Goal: Information Seeking & Learning: Learn about a topic

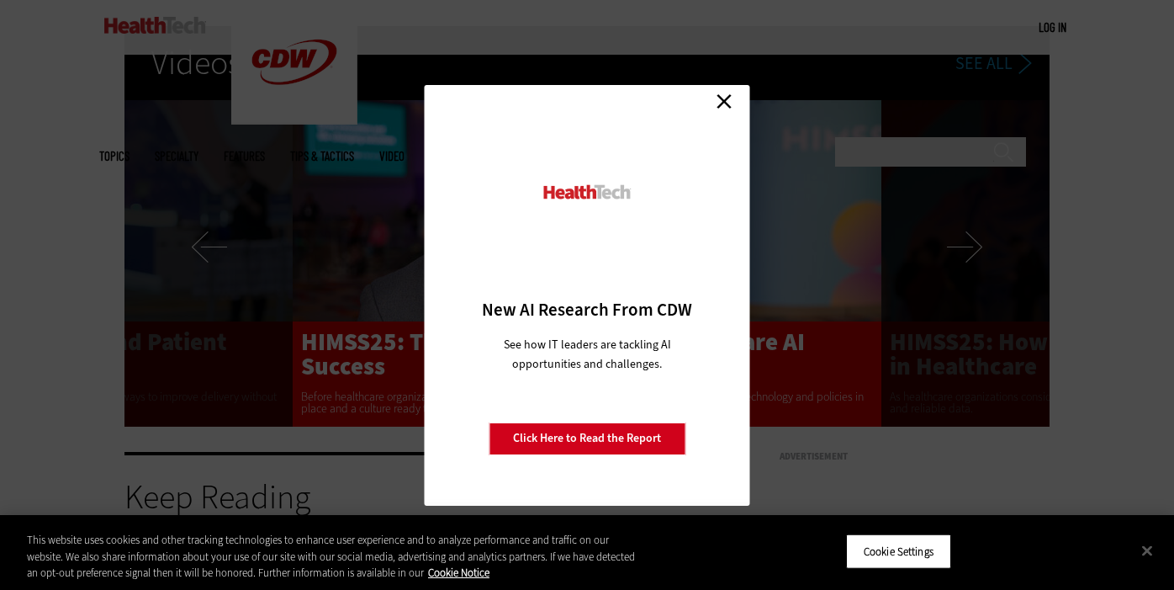
scroll to position [3040, 0]
click at [728, 106] on link "Close" at bounding box center [724, 101] width 25 height 25
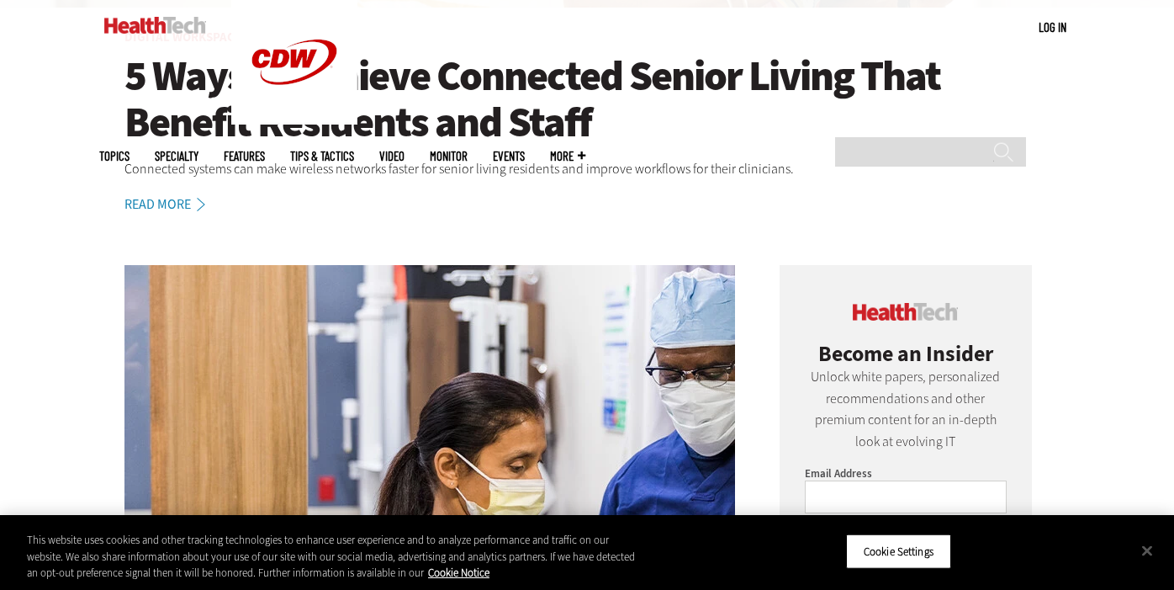
scroll to position [551, 0]
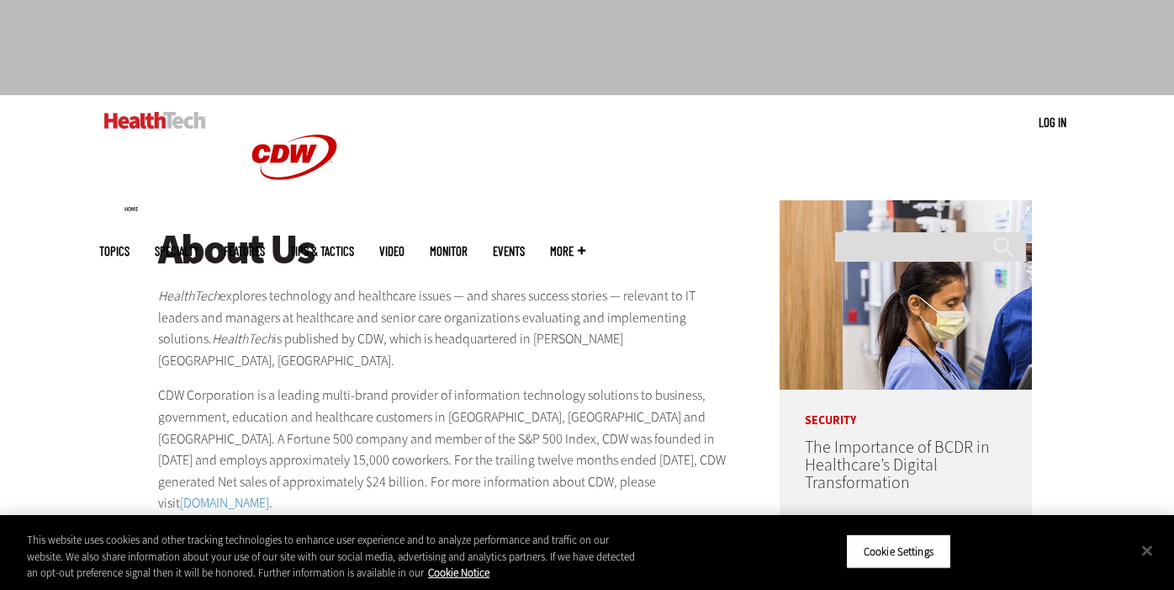
scroll to position [56, 0]
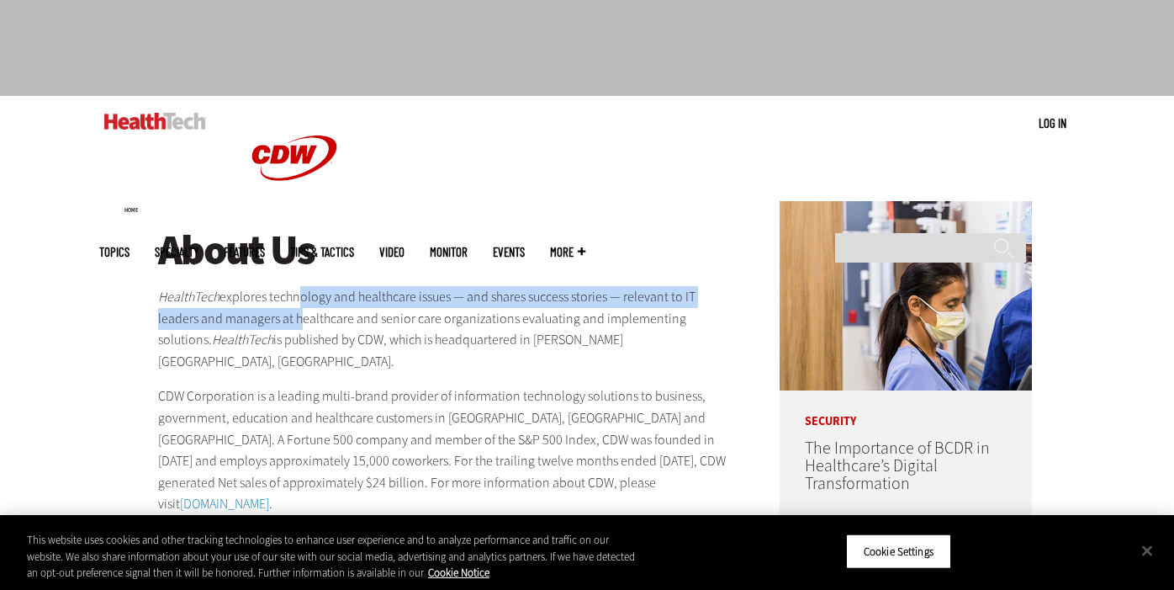
drag, startPoint x: 292, startPoint y: 299, endPoint x: 296, endPoint y: 324, distance: 25.6
click at [296, 324] on p "HealthTech explores technology and healthcare issues — and shares success stori…" at bounding box center [446, 329] width 577 height 86
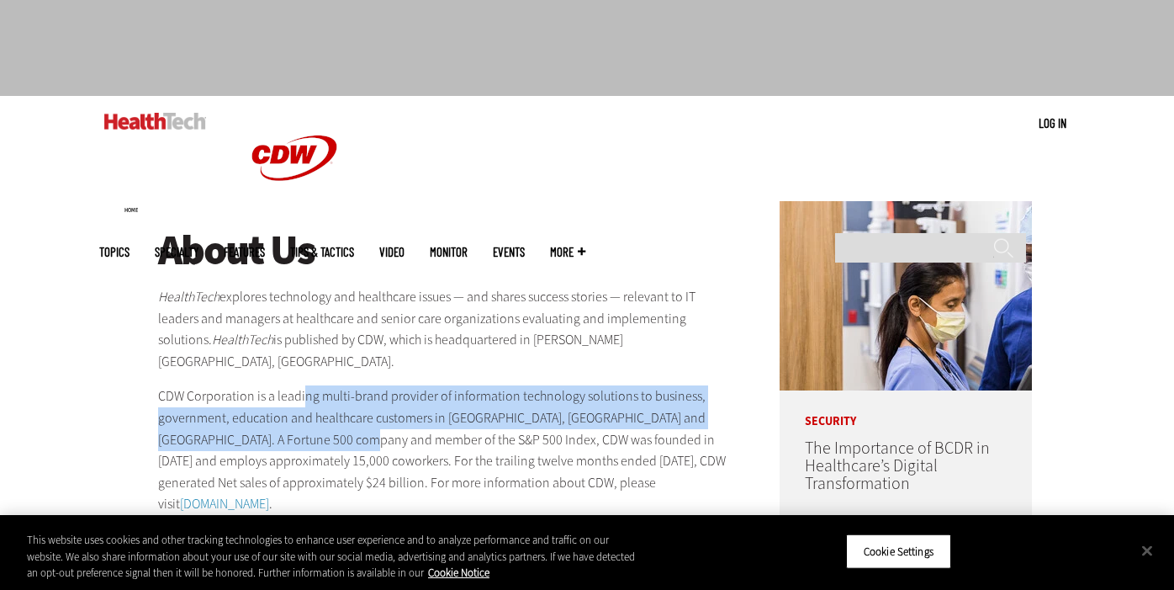
drag, startPoint x: 304, startPoint y: 376, endPoint x: 316, endPoint y: 421, distance: 47.1
click at [316, 421] on p "CDW Corporation is a leading multi-brand provider of information technology sol…" at bounding box center [446, 450] width 577 height 130
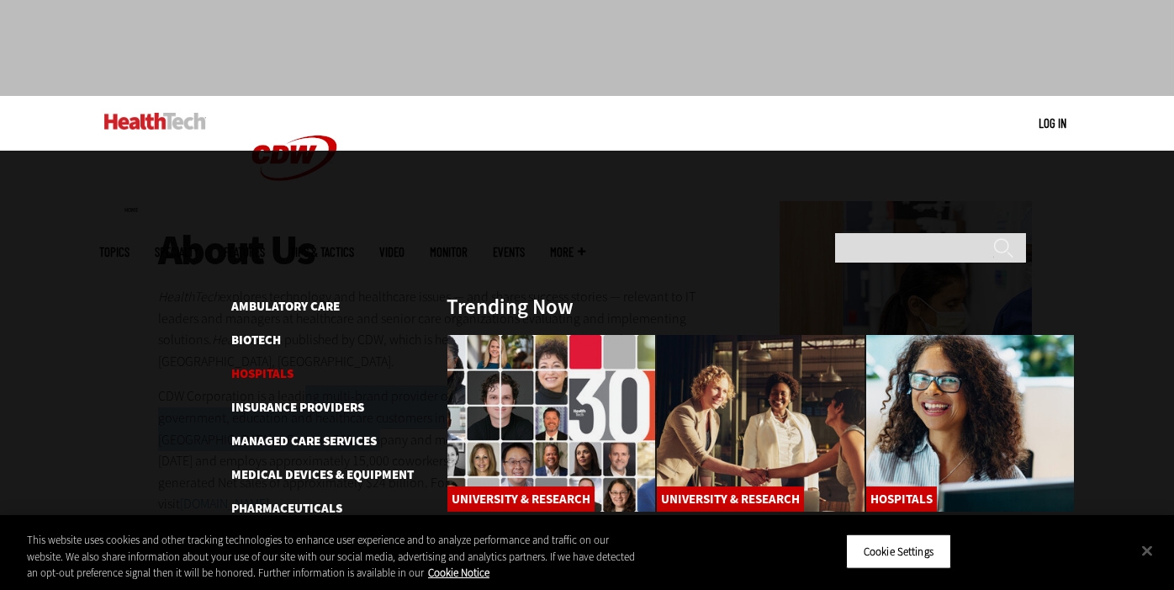
click at [269, 365] on link "Hospitals" at bounding box center [262, 373] width 62 height 17
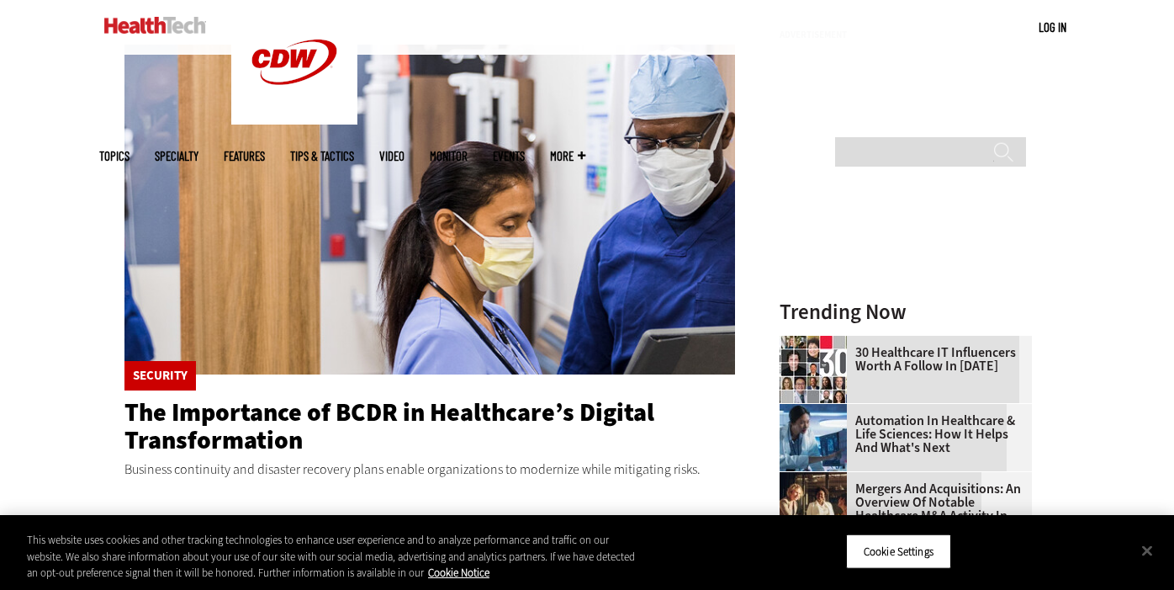
scroll to position [225, 0]
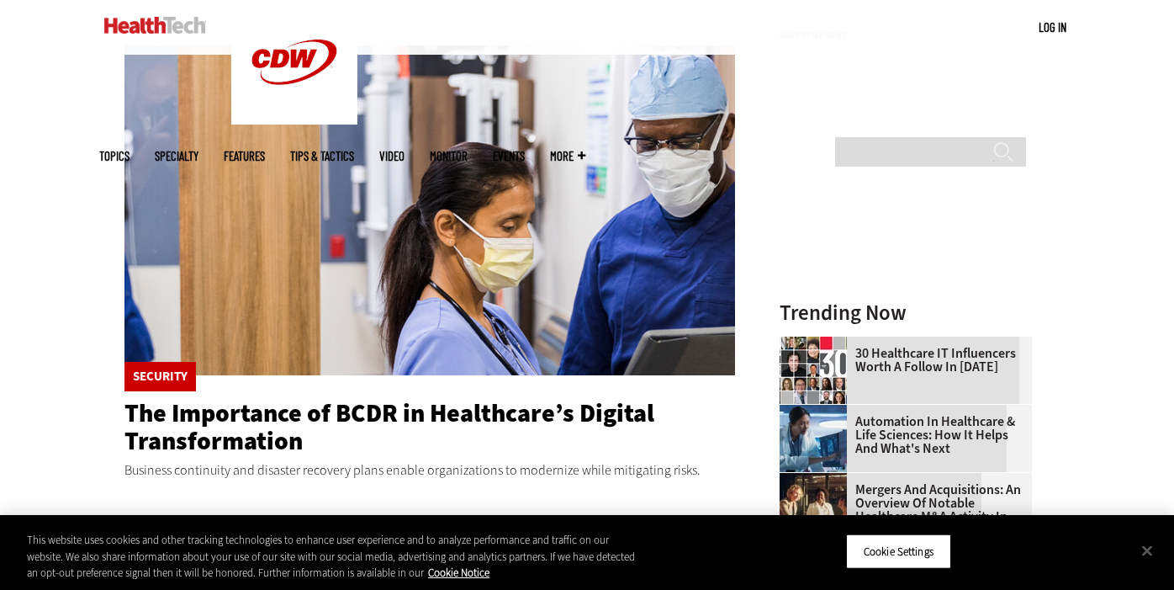
click at [534, 501] on div "Security The Importance of BCDR in Healthcare’s Digital Transformation Business…" at bounding box center [429, 271] width 611 height 505
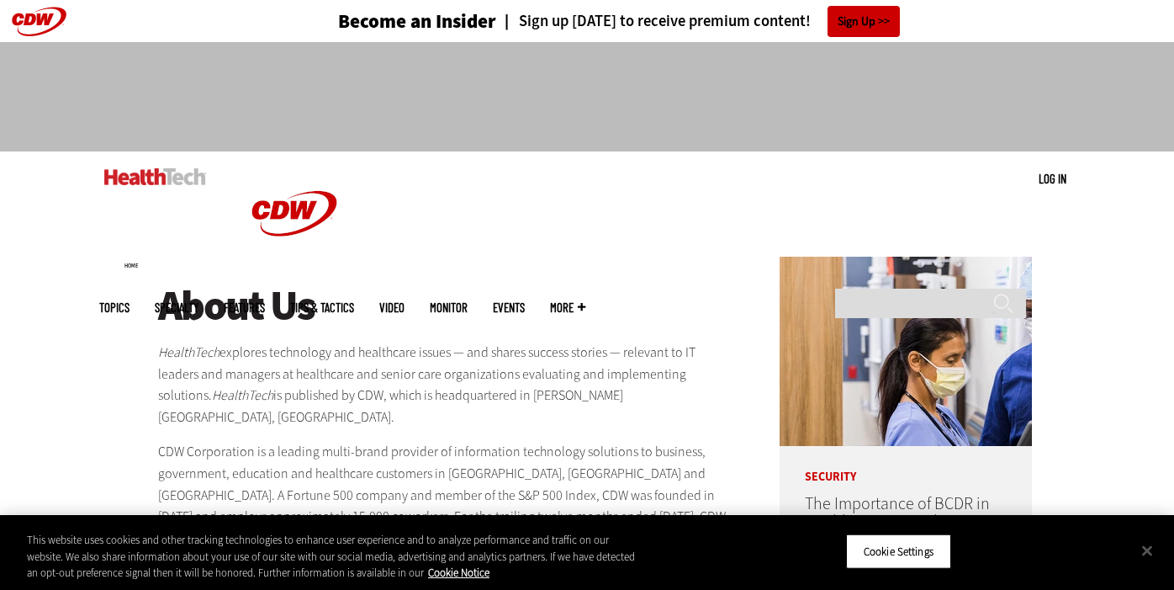
click at [265, 301] on link "Features" at bounding box center [244, 307] width 41 height 13
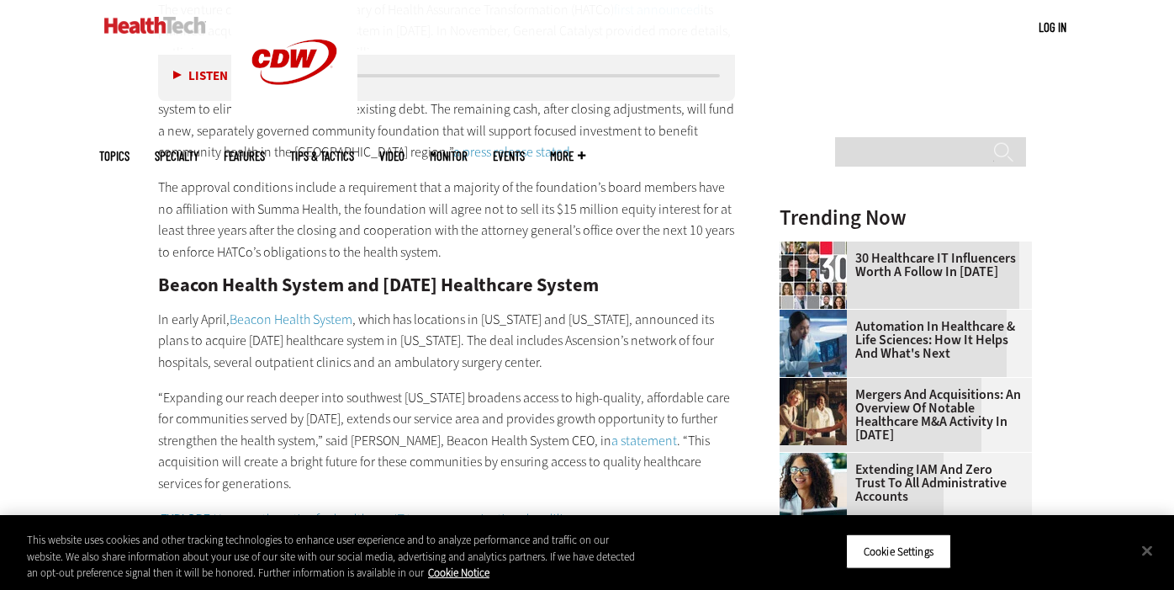
scroll to position [1908, 0]
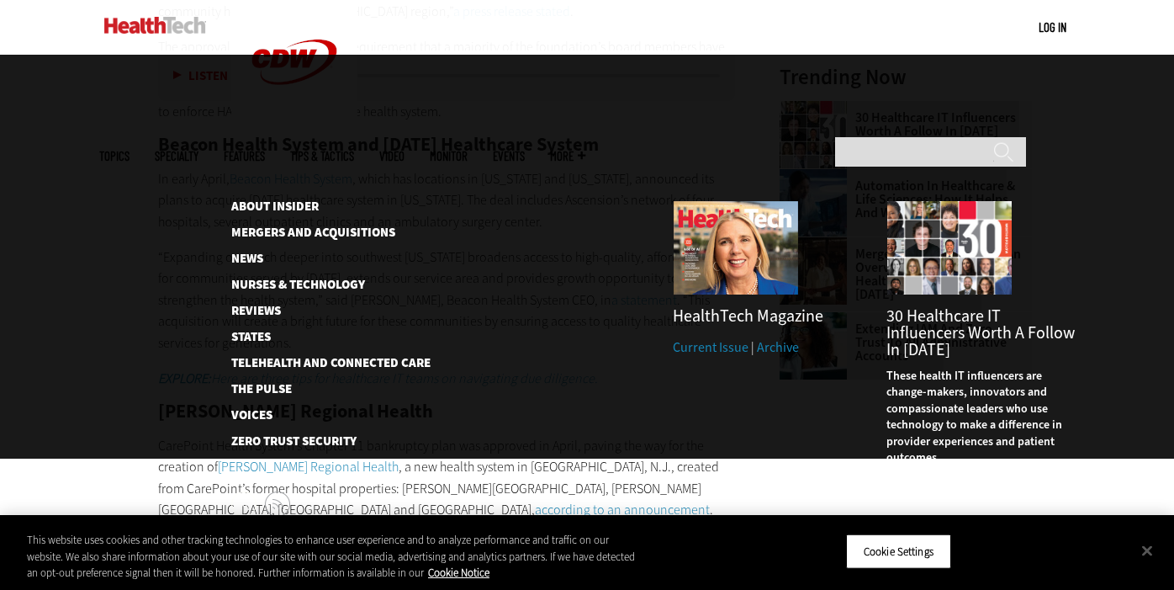
click at [525, 150] on link "Events" at bounding box center [509, 156] width 32 height 13
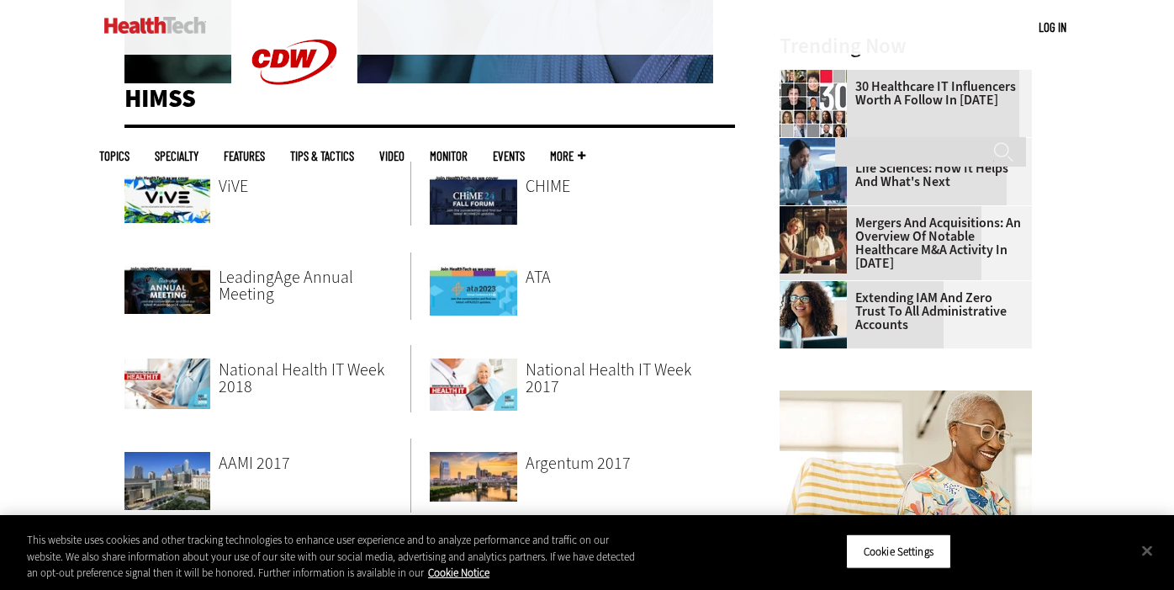
scroll to position [491, 0]
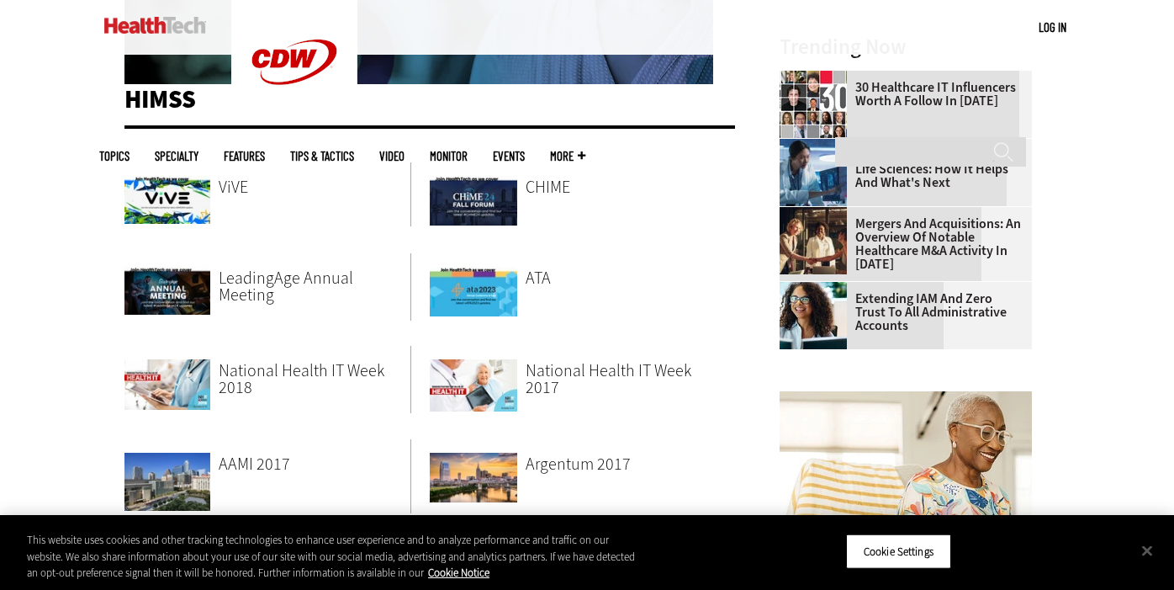
click at [245, 172] on link "ViVE" at bounding box center [315, 187] width 192 height 50
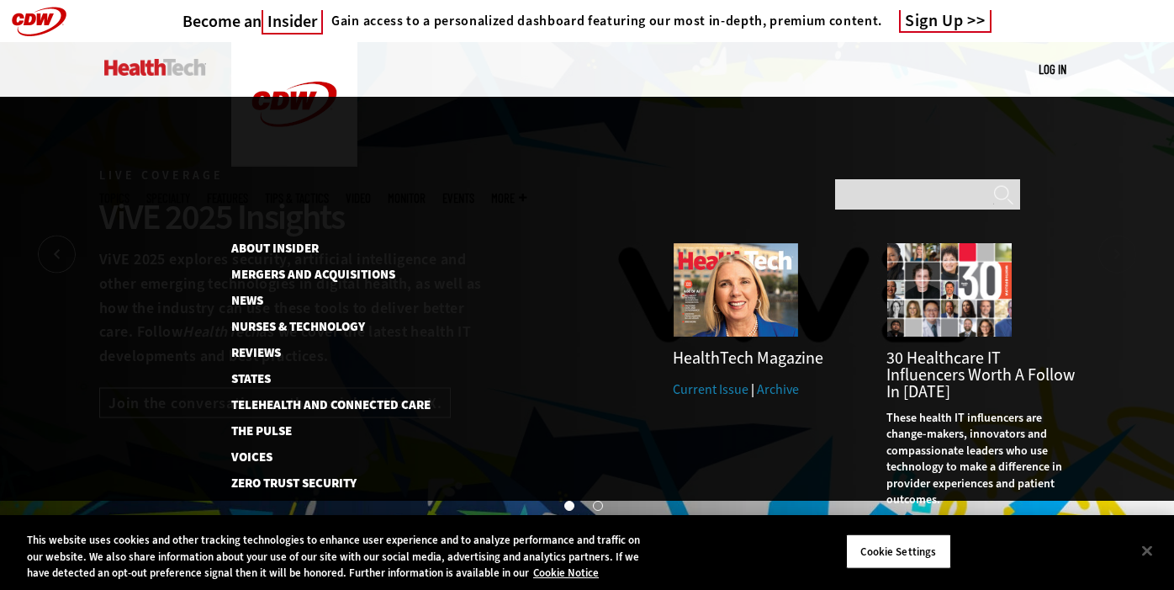
click at [526, 192] on span "More" at bounding box center [508, 198] width 35 height 13
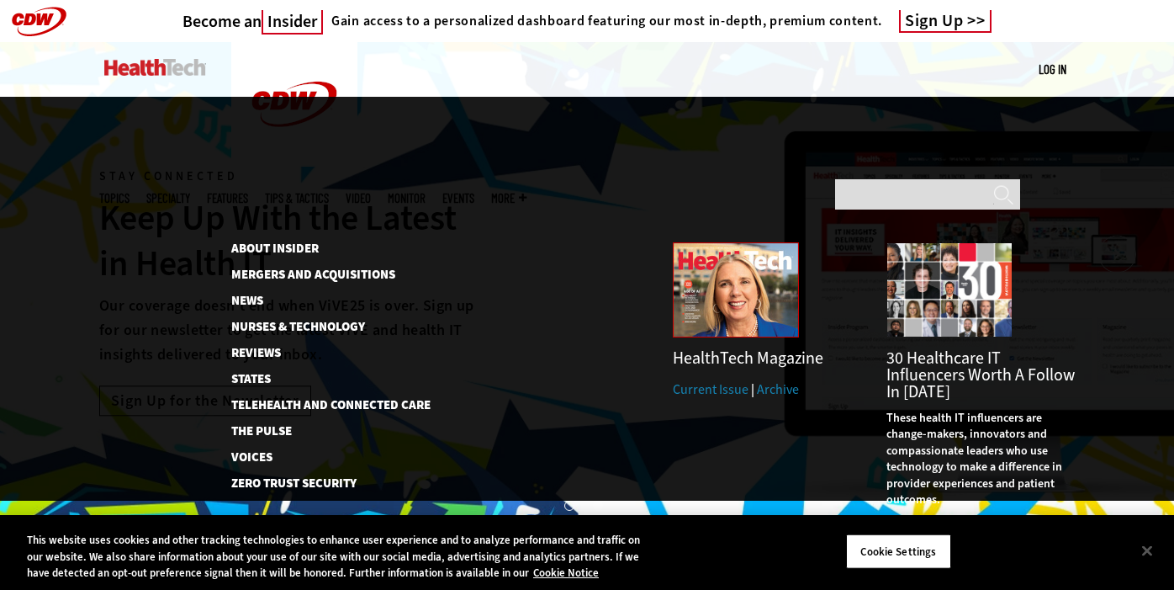
click at [749, 242] on img at bounding box center [736, 289] width 126 height 95
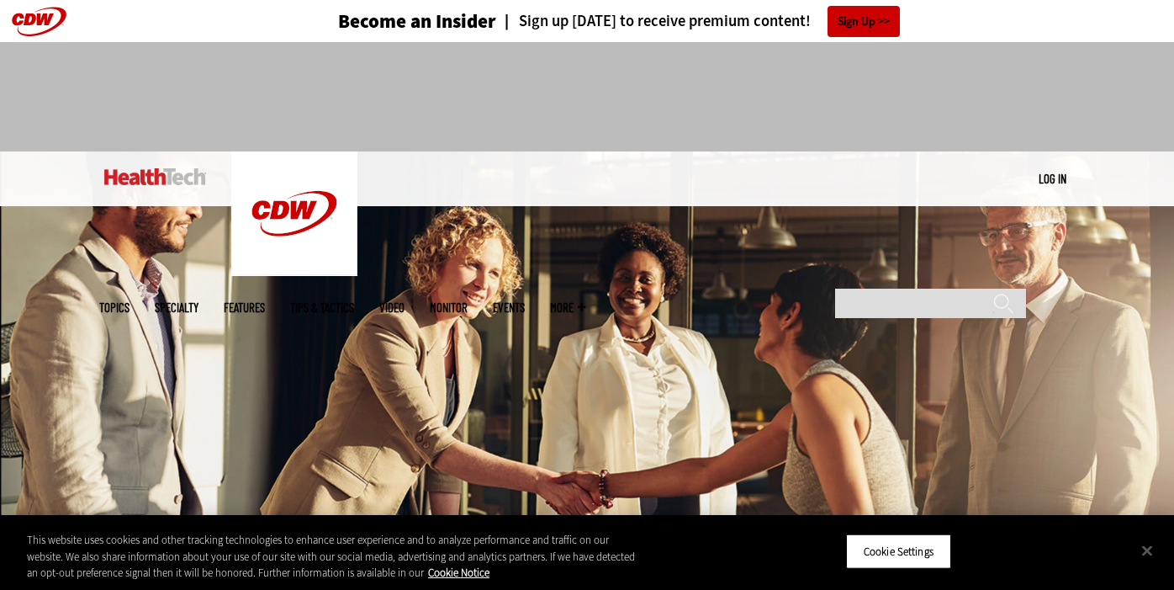
click at [923, 462] on img at bounding box center [587, 355] width 1174 height 408
click at [786, 418] on img at bounding box center [587, 355] width 1174 height 408
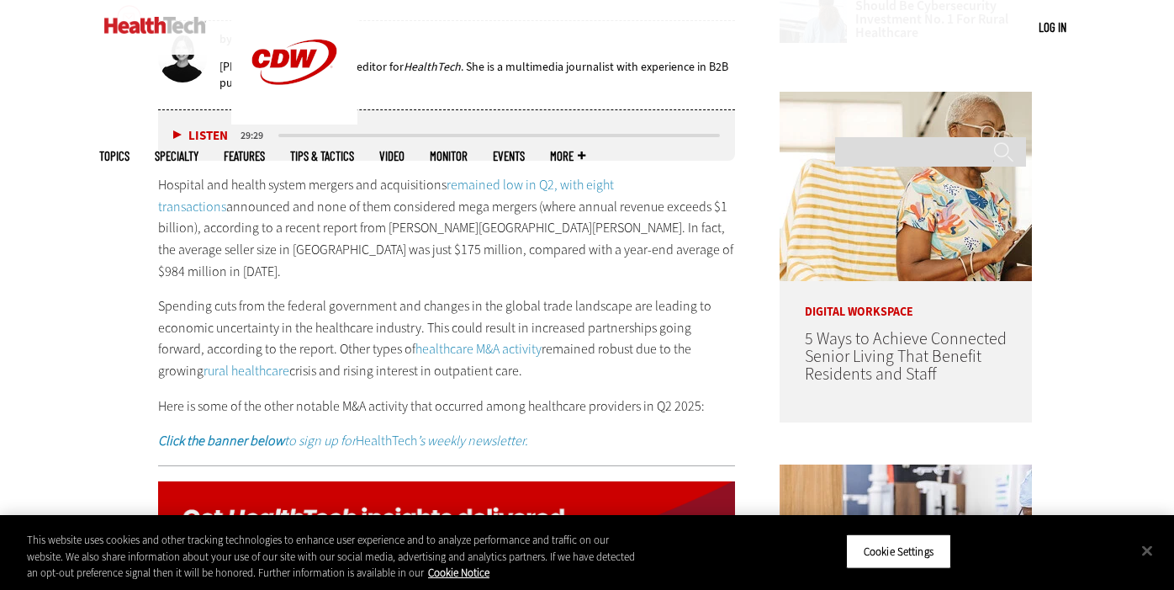
scroll to position [868, 0]
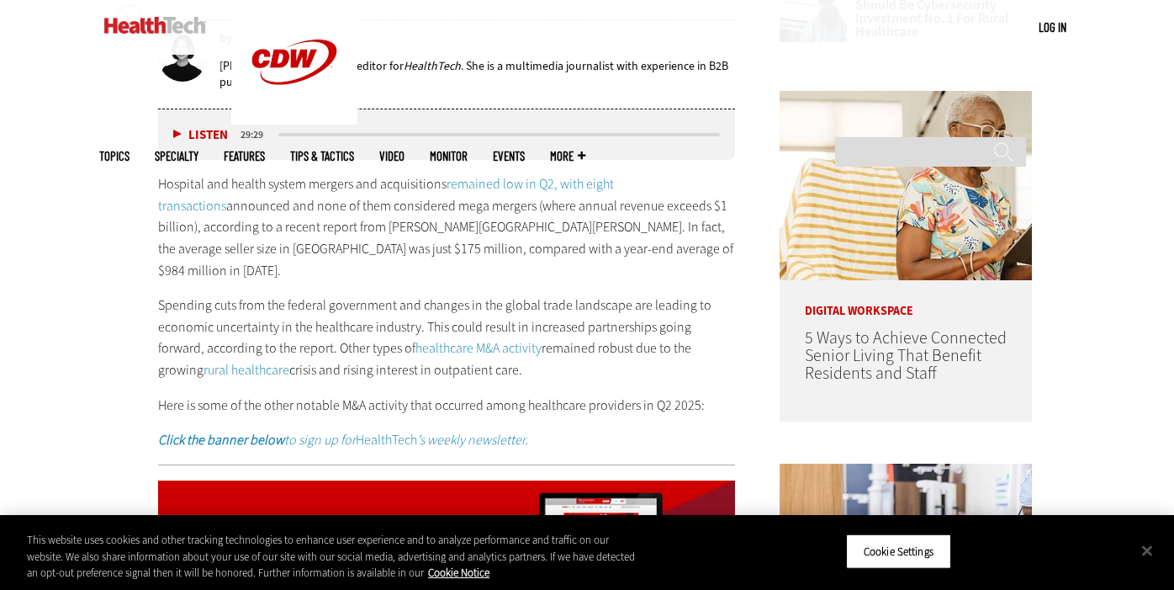
click at [523, 302] on p "Spending cuts from the federal government and changes in the global trade lands…" at bounding box center [446, 337] width 577 height 86
click at [890, 137] on input "Search" at bounding box center [930, 151] width 191 height 29
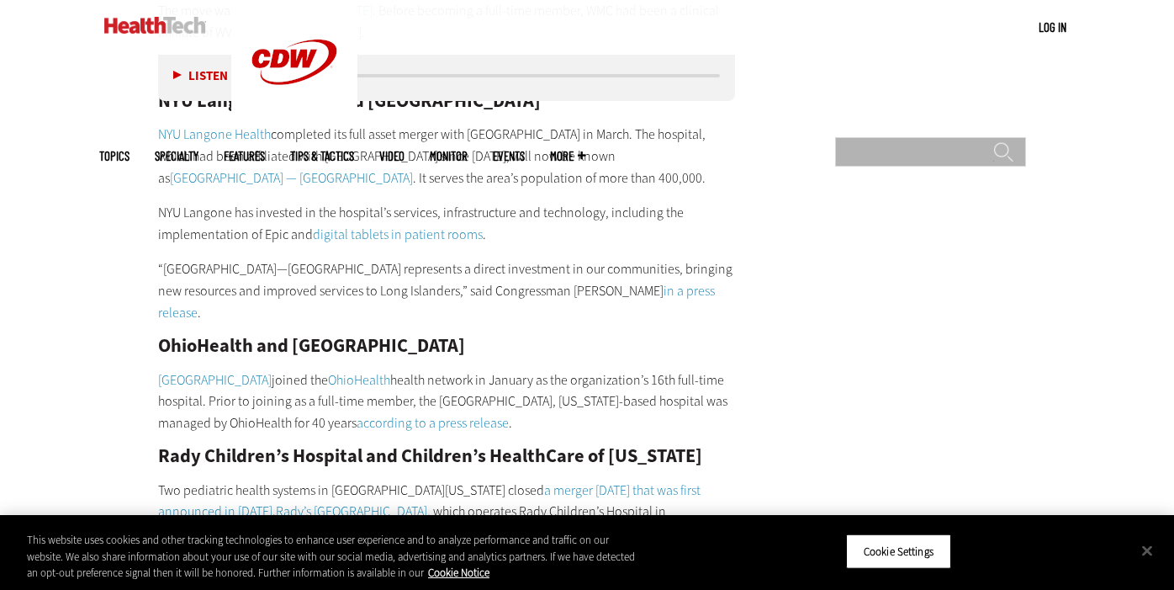
scroll to position [10334, 0]
drag, startPoint x: 956, startPoint y: 300, endPoint x: 957, endPoint y: 365, distance: 64.8
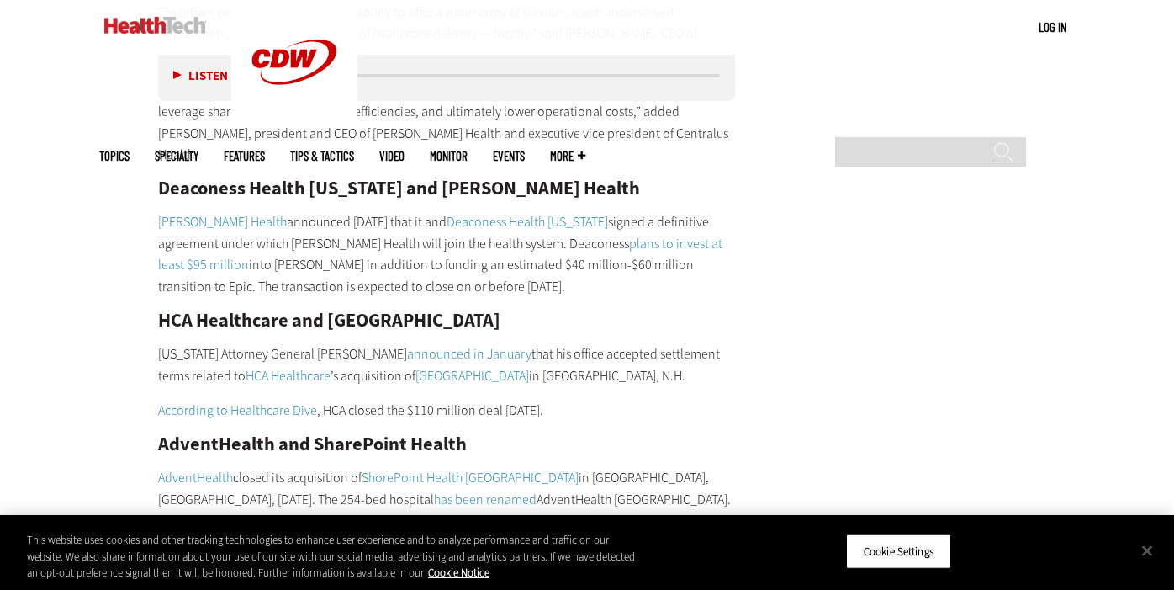
scroll to position [9221, 0]
